Goal: Task Accomplishment & Management: Manage account settings

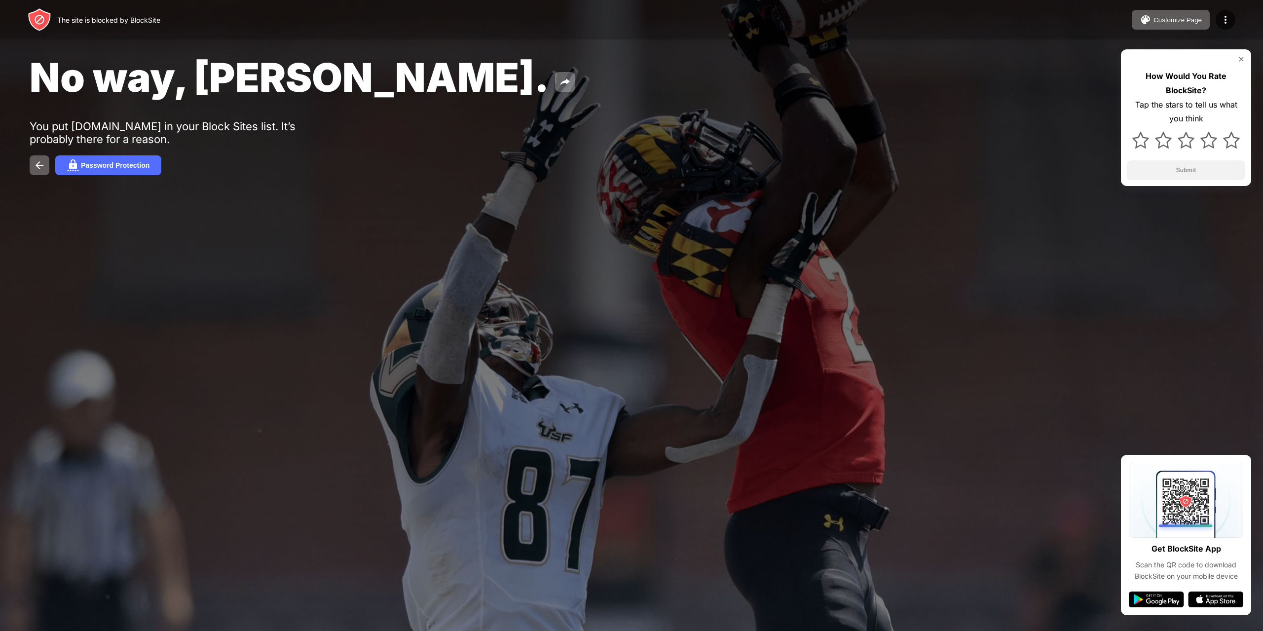
click at [51, 164] on div "Password Protection" at bounding box center [632, 165] width 1204 height 20
click at [1225, 21] on img at bounding box center [1225, 20] width 12 height 12
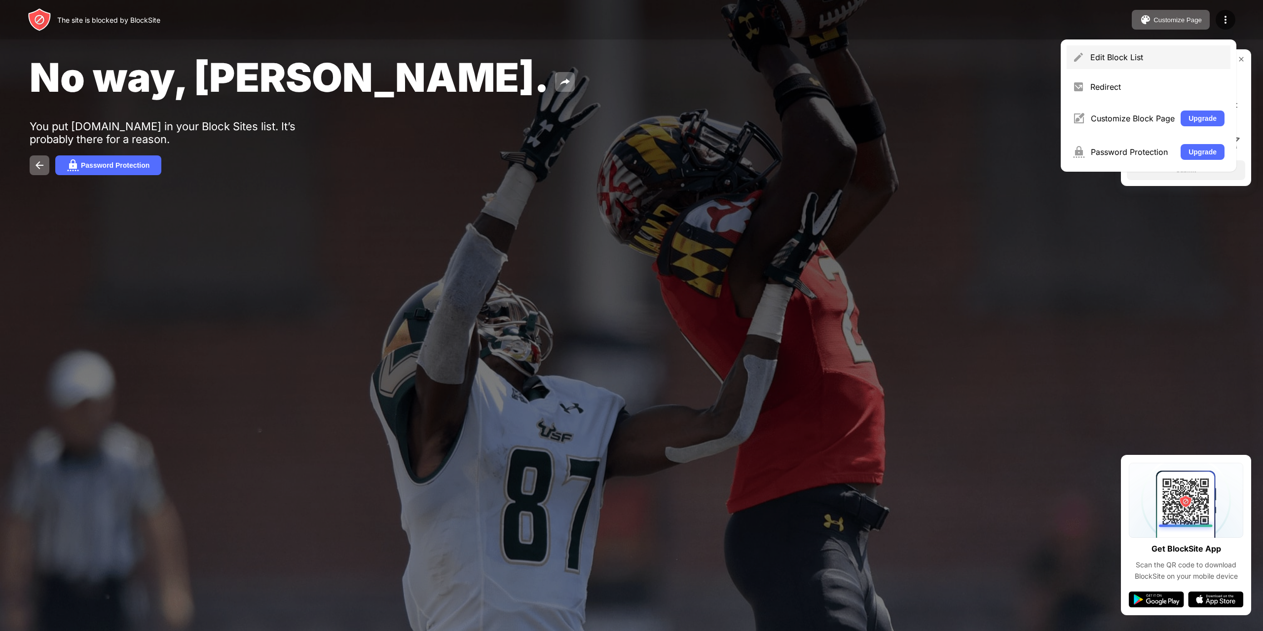
click at [1157, 58] on div "Edit Block List" at bounding box center [1157, 57] width 134 height 10
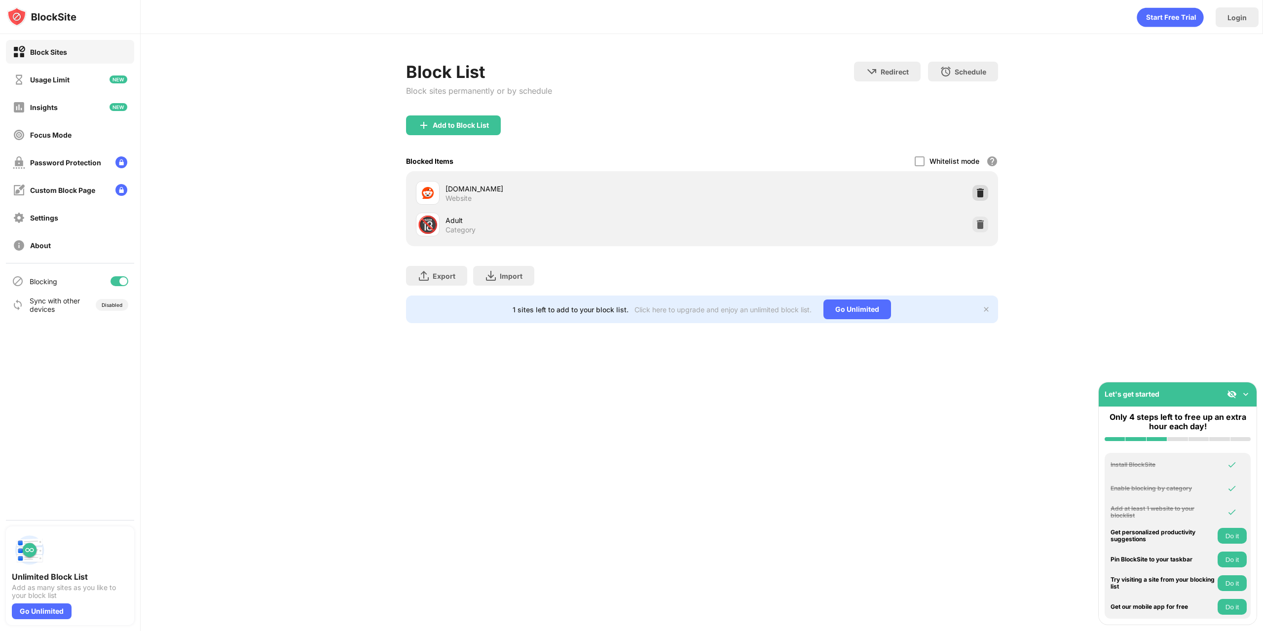
click at [982, 192] on img at bounding box center [980, 193] width 10 height 10
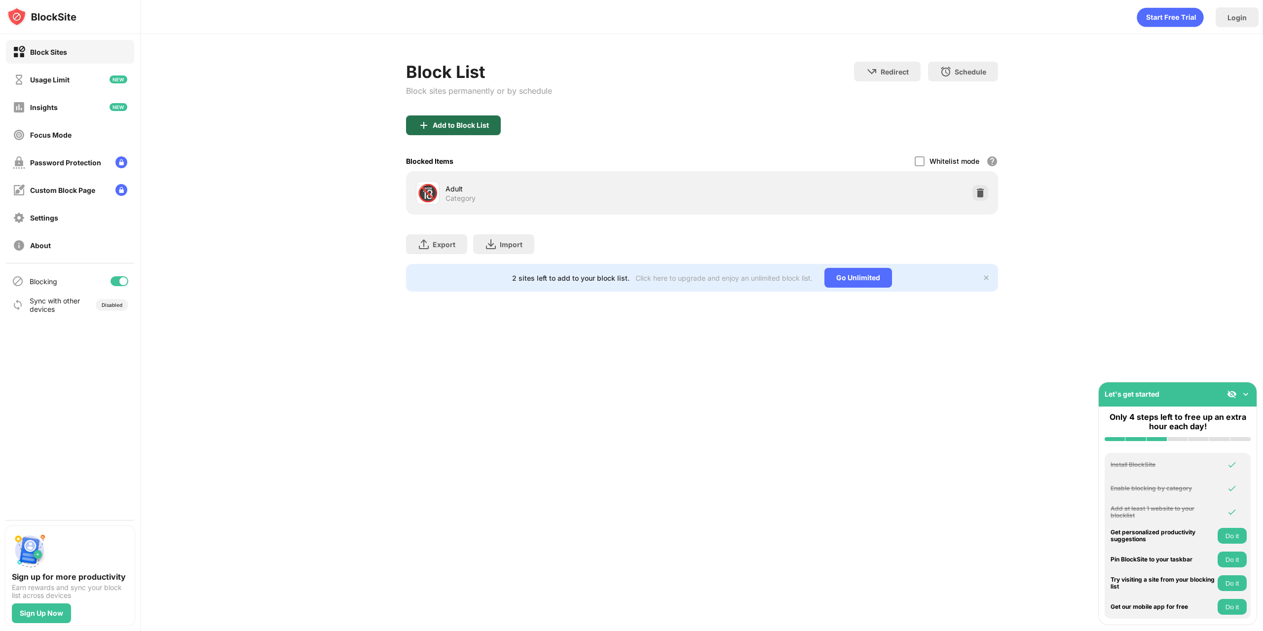
click at [486, 129] on div "Add to Block List" at bounding box center [453, 125] width 95 height 20
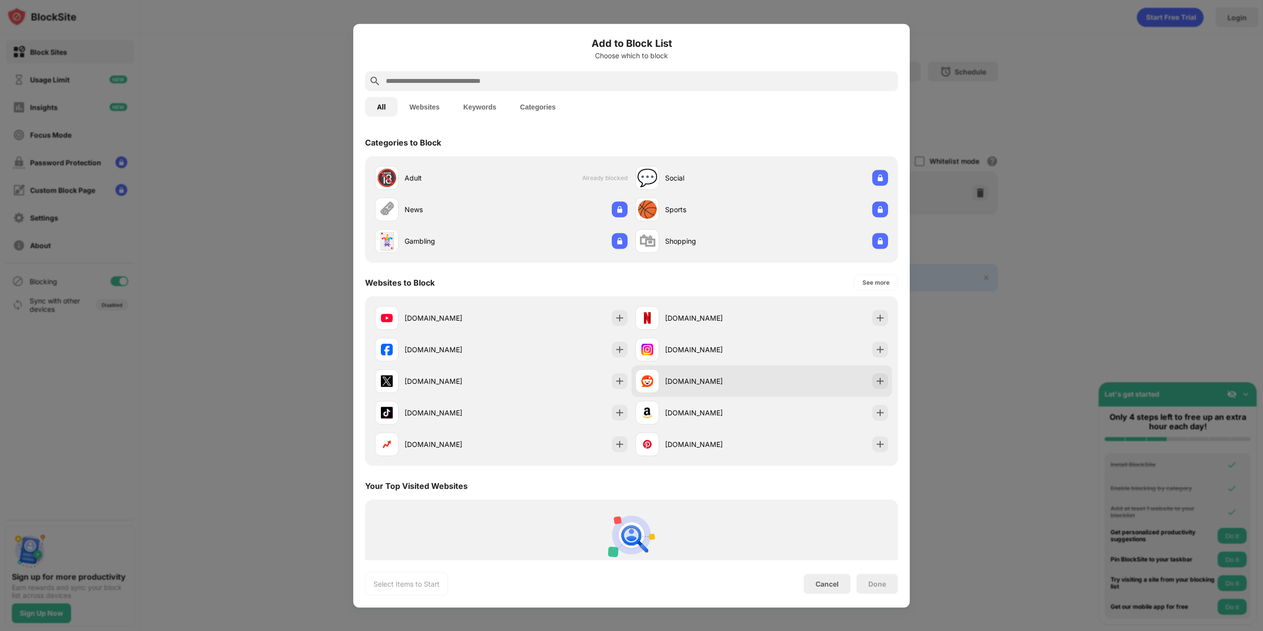
click at [862, 382] on div "[DOMAIN_NAME]" at bounding box center [761, 381] width 260 height 32
click at [883, 592] on div "Done" at bounding box center [876, 584] width 41 height 20
